Goal: Information Seeking & Learning: Learn about a topic

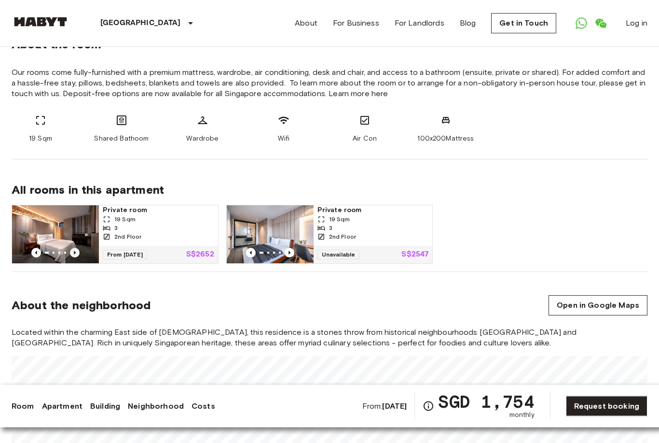
scroll to position [367, 0]
click at [75, 255] on icon "Previous image" at bounding box center [75, 253] width 10 height 10
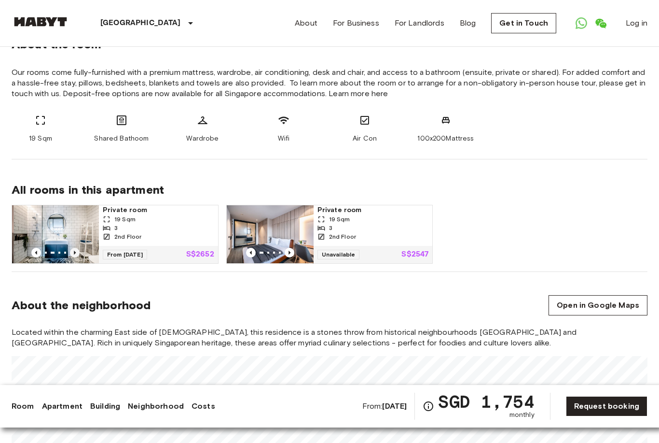
click at [75, 256] on icon "Previous image" at bounding box center [75, 253] width 10 height 10
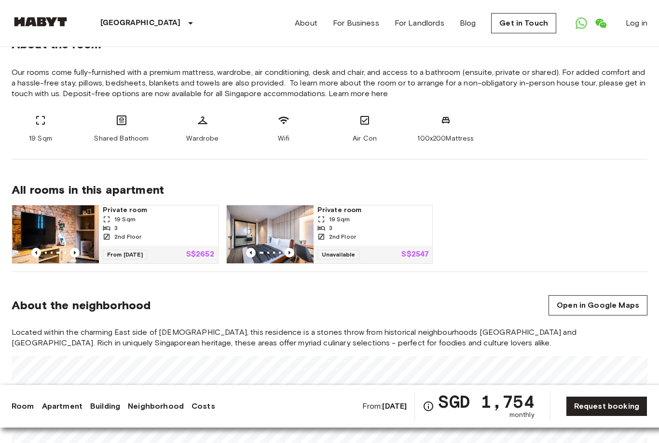
click at [76, 257] on img at bounding box center [55, 234] width 87 height 58
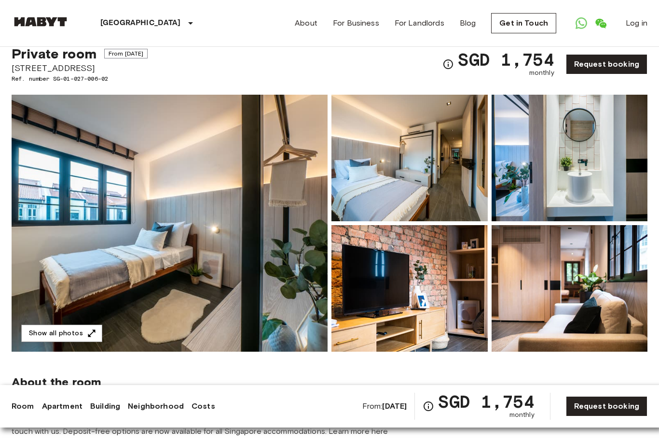
scroll to position [29, 0]
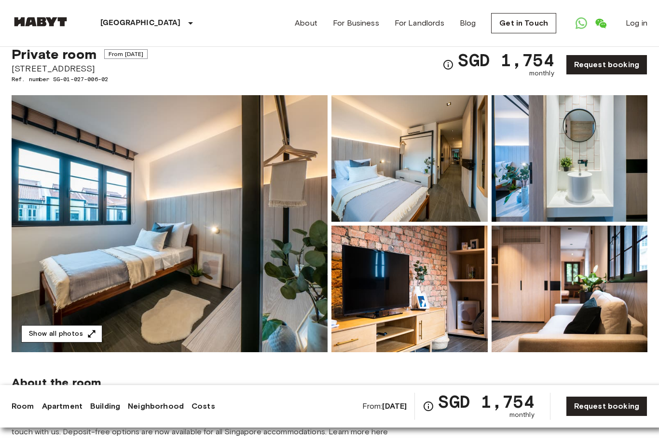
click at [89, 336] on icon "button" at bounding box center [92, 334] width 10 height 10
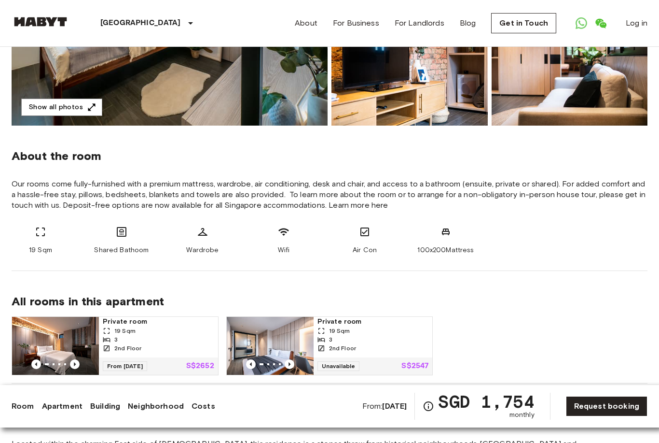
scroll to position [253, 0]
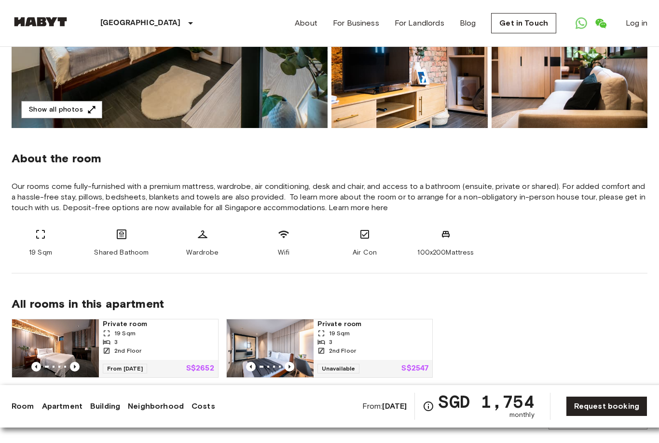
click at [127, 325] on span "Private room" at bounding box center [159, 324] width 112 height 10
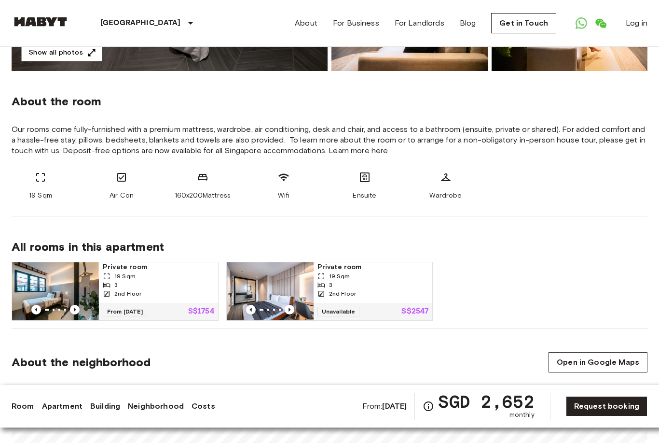
scroll to position [339, 0]
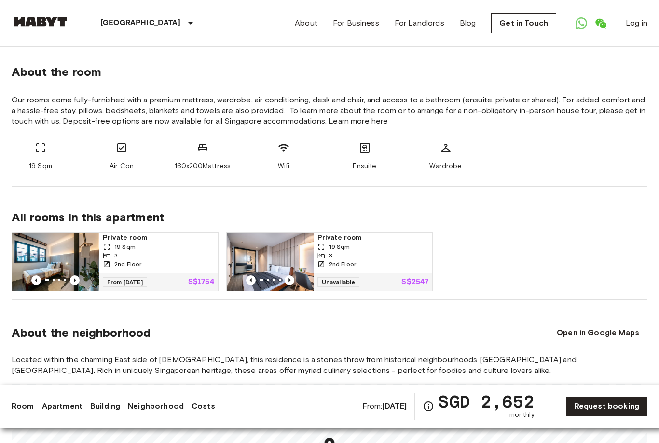
click at [332, 243] on span "19 Sqm" at bounding box center [339, 246] width 21 height 9
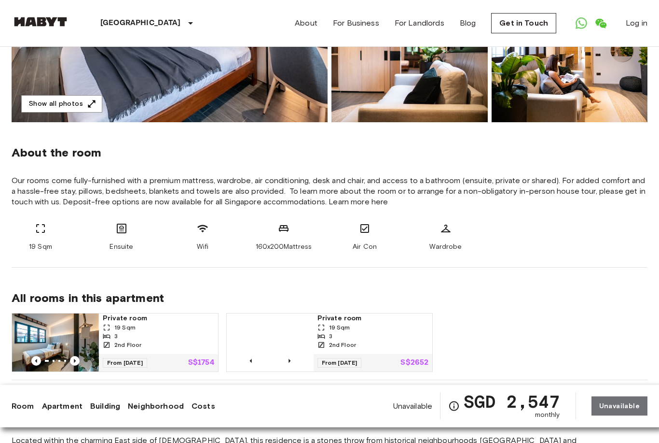
scroll to position [264, 0]
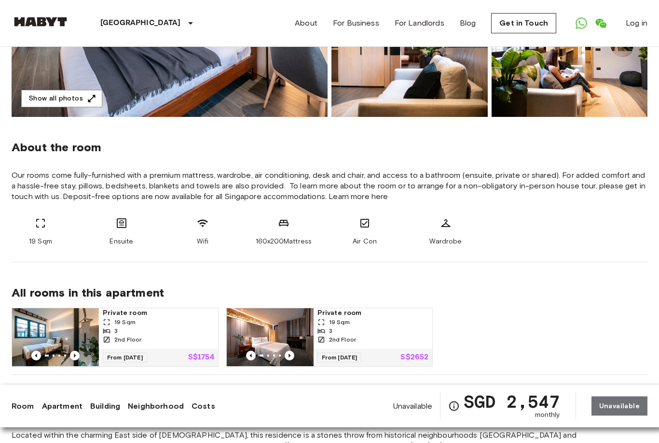
click at [139, 316] on span "Private room" at bounding box center [159, 313] width 112 height 10
